Goal: Complete application form

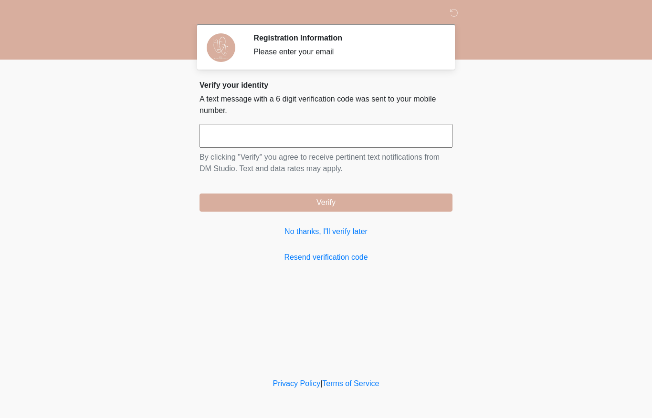
click at [220, 146] on input "text" at bounding box center [325, 136] width 253 height 24
type input "******"
click at [413, 188] on form "****** By clicking "Verify" you agree to receive pertinent text notifications f…" at bounding box center [325, 168] width 253 height 88
click at [413, 187] on form "****** By clicking "Verify" you agree to receive pertinent text notifications f…" at bounding box center [325, 168] width 253 height 88
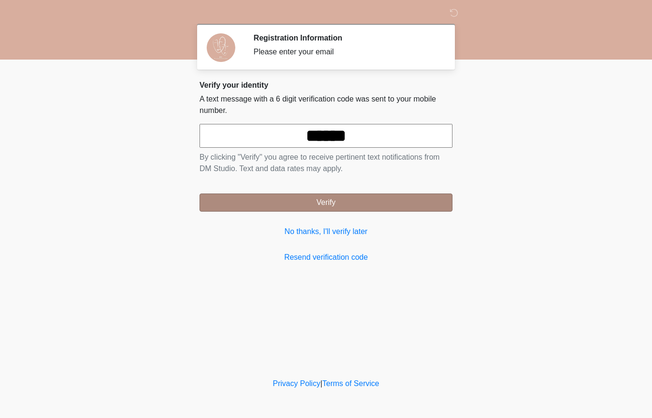
click at [439, 206] on button "Verify" at bounding box center [325, 203] width 253 height 18
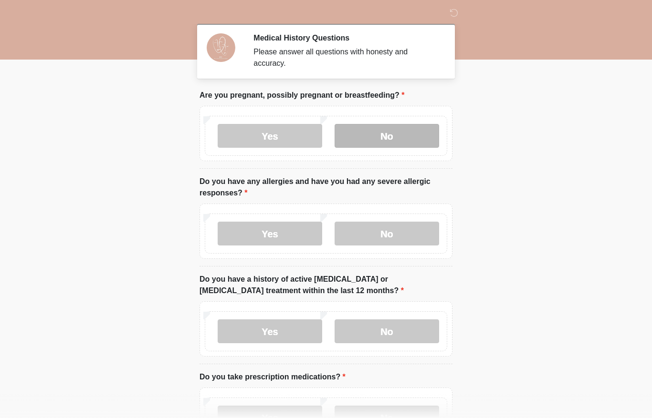
click at [402, 133] on label "No" at bounding box center [386, 136] width 104 height 24
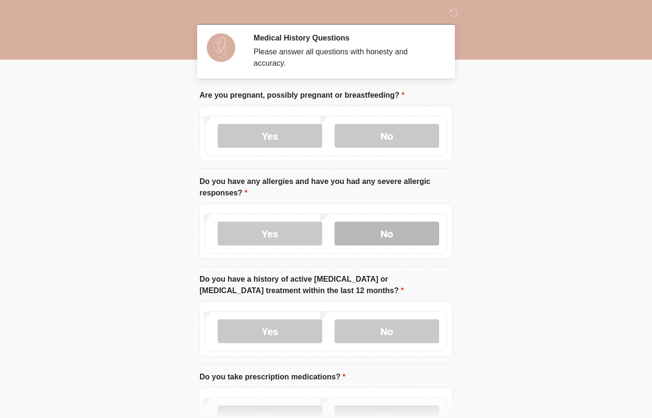
click at [407, 228] on label "No" at bounding box center [386, 234] width 104 height 24
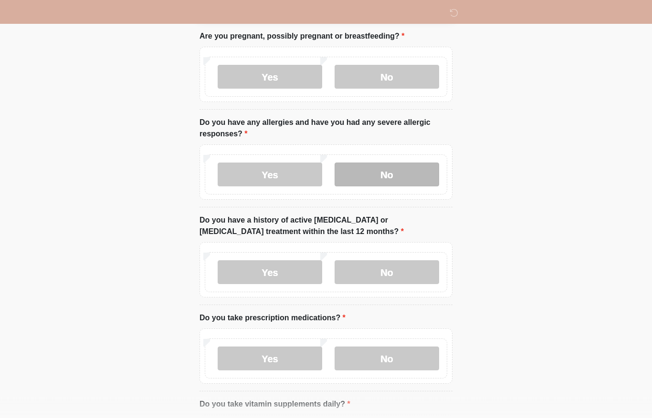
scroll to position [60, 0]
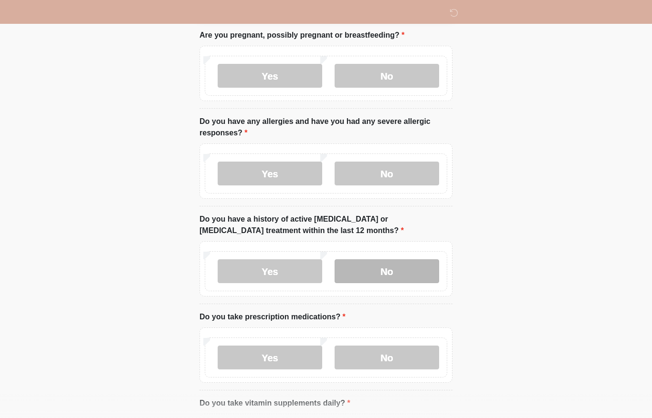
click at [406, 267] on label "No" at bounding box center [386, 272] width 104 height 24
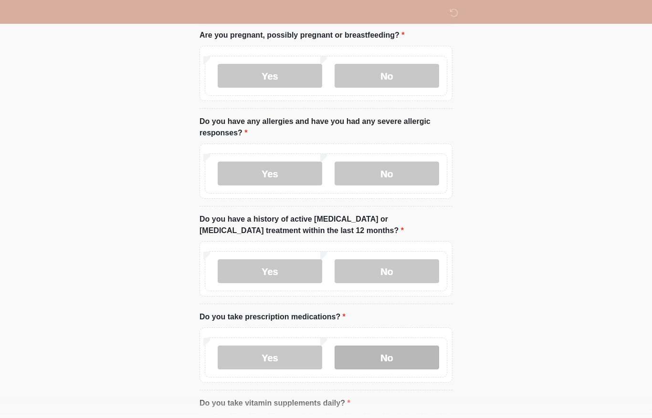
click at [399, 357] on label "No" at bounding box center [386, 358] width 104 height 24
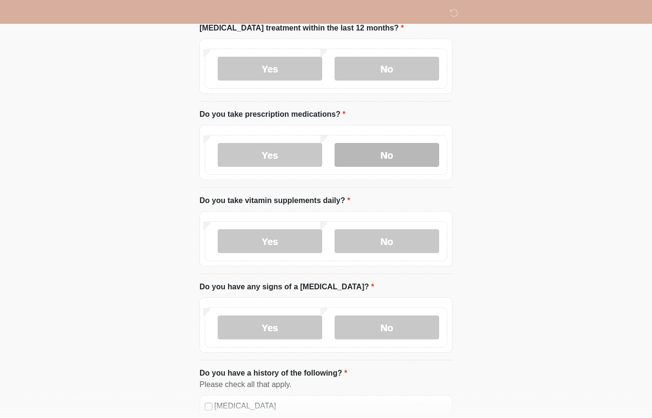
scroll to position [263, 0]
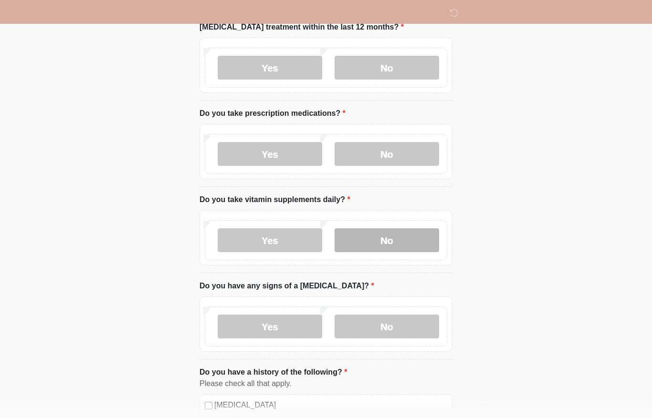
click at [397, 237] on label "No" at bounding box center [386, 241] width 104 height 24
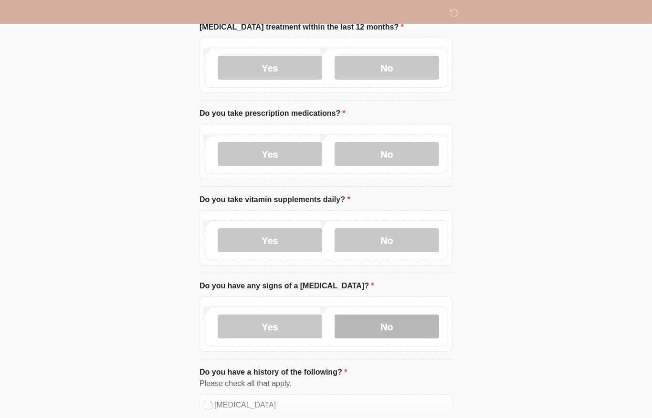
click at [404, 326] on label "No" at bounding box center [386, 327] width 104 height 24
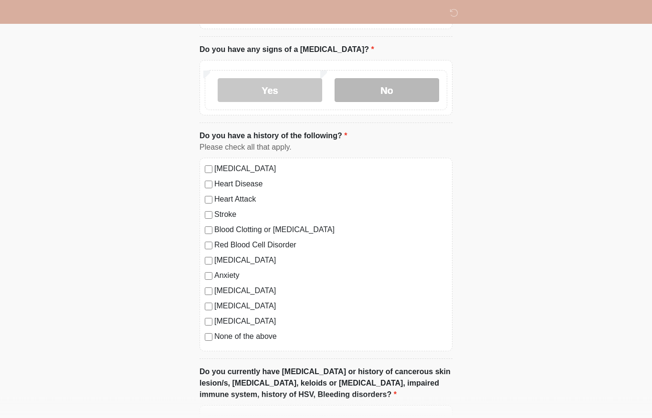
scroll to position [504, 0]
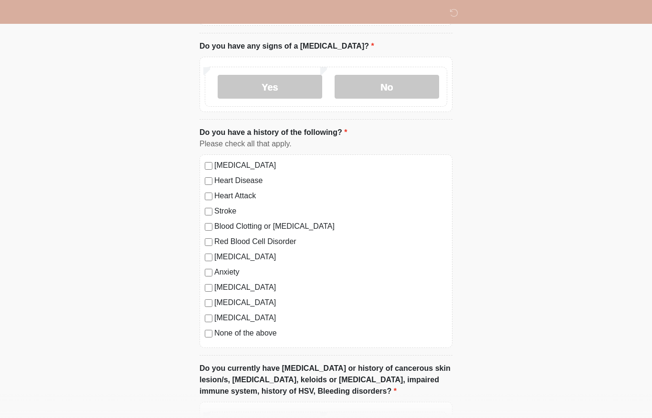
click at [217, 335] on label "None of the above" at bounding box center [330, 333] width 233 height 11
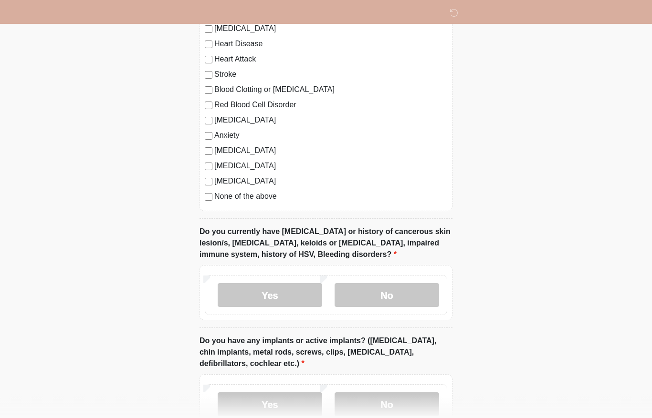
scroll to position [641, 0]
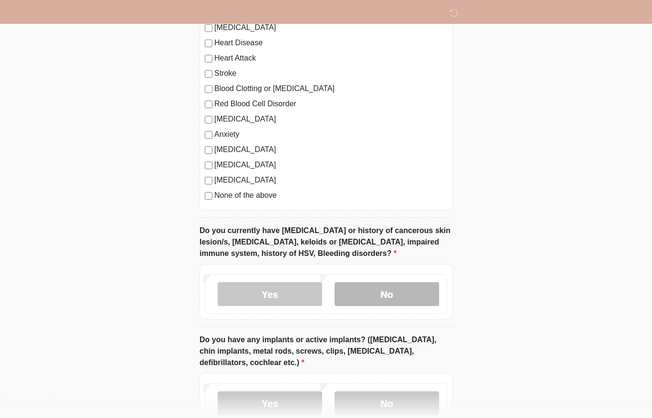
click at [409, 294] on label "No" at bounding box center [386, 295] width 104 height 24
click at [393, 402] on label "No" at bounding box center [386, 404] width 104 height 24
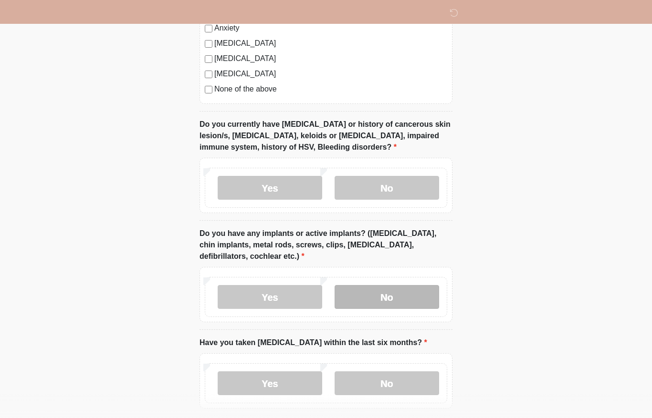
scroll to position [772, 0]
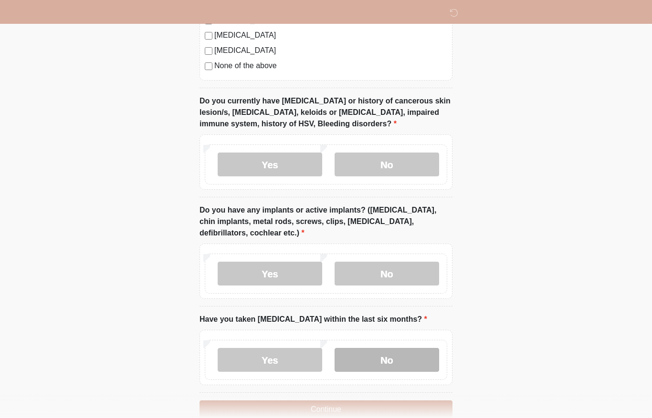
click at [403, 355] on label "No" at bounding box center [386, 360] width 104 height 24
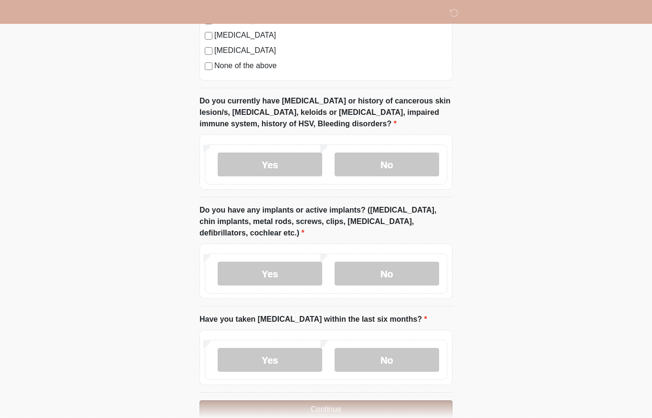
click at [375, 407] on button "Continue" at bounding box center [325, 410] width 253 height 18
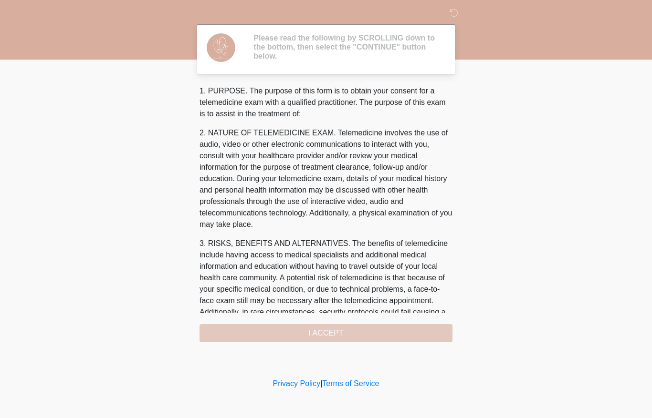
scroll to position [0, 0]
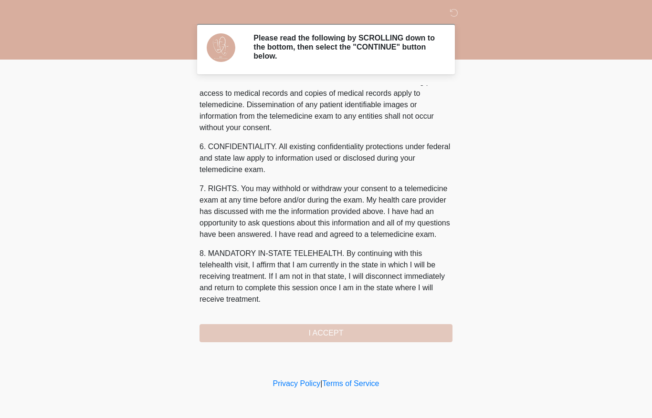
click at [394, 336] on div "1. PURPOSE. The purpose of this form is to obtain your consent for a telemedici…" at bounding box center [325, 213] width 253 height 257
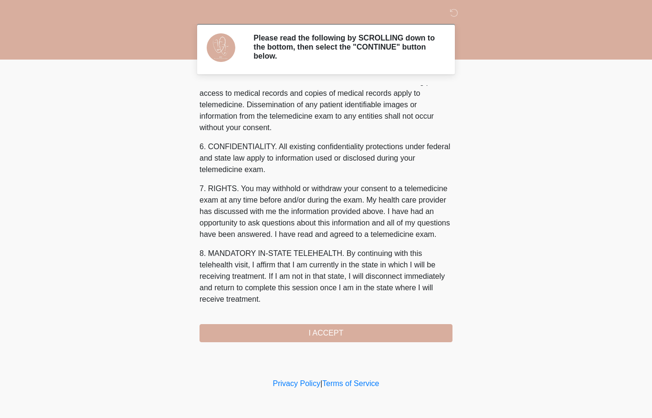
scroll to position [326, 0]
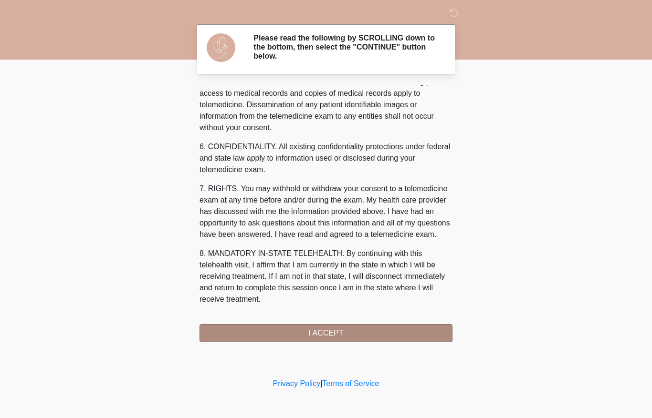
click at [350, 330] on button "I ACCEPT" at bounding box center [325, 333] width 253 height 18
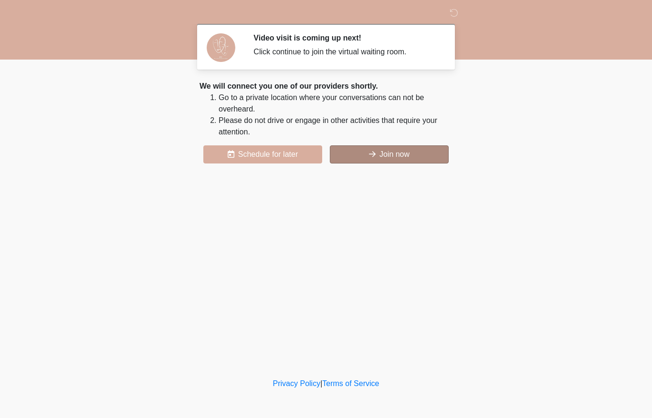
click at [413, 149] on button "Join now" at bounding box center [389, 155] width 119 height 18
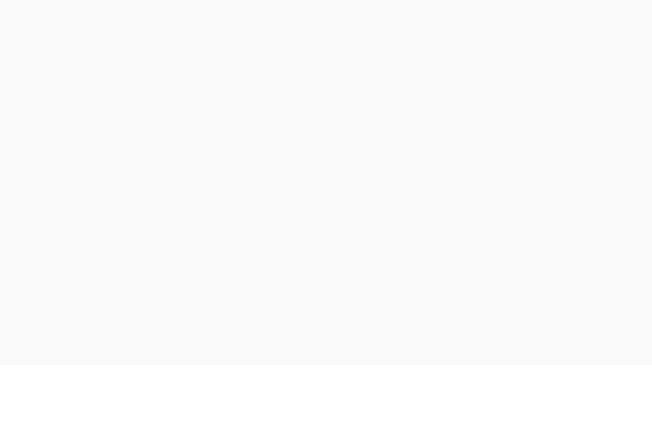
scroll to position [3, 0]
